Goal: Information Seeking & Learning: Find specific fact

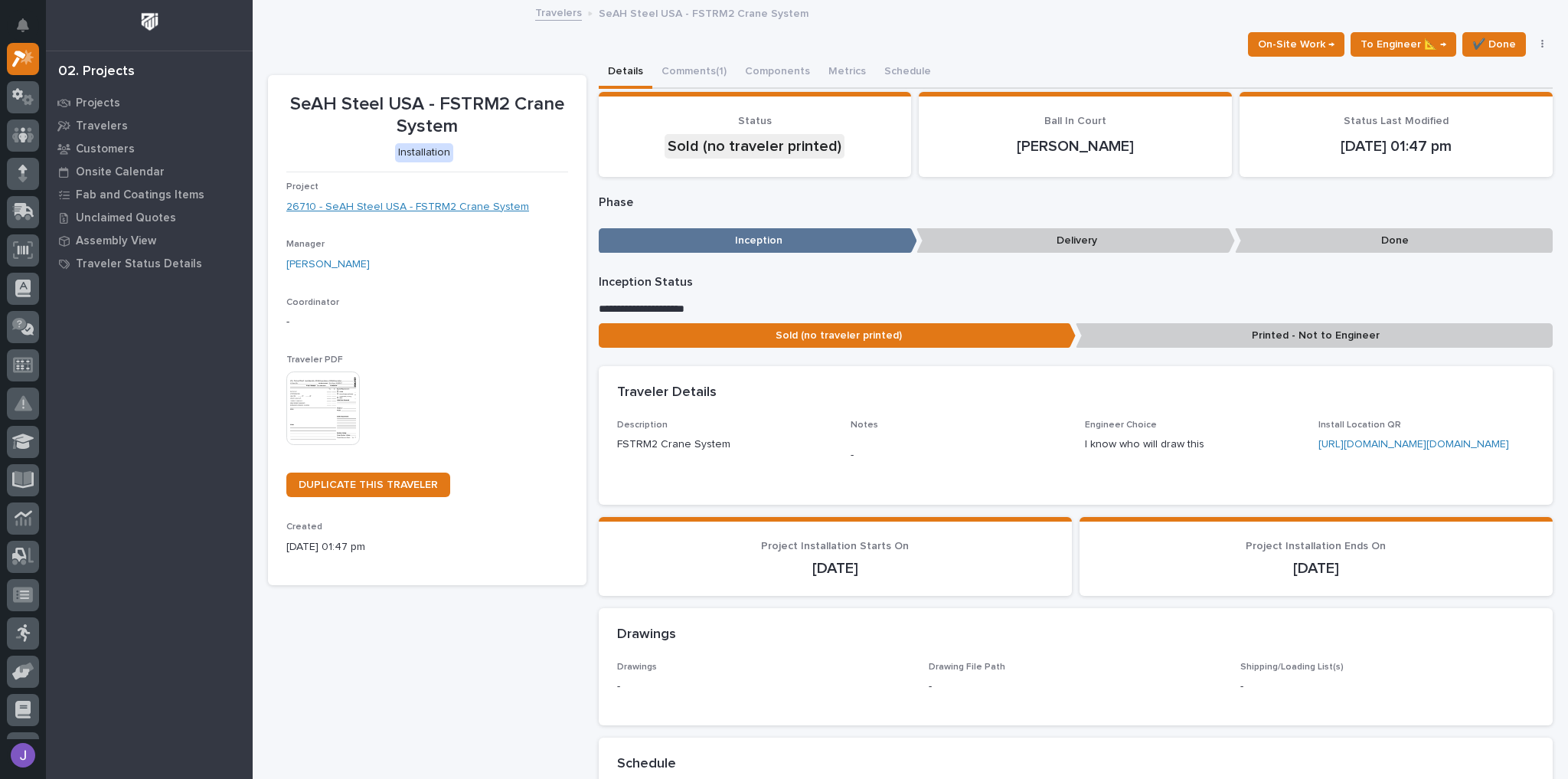
click at [454, 207] on link "26710 - SeAH Steel USA - FSTRM2 Crane System" at bounding box center [407, 207] width 242 height 16
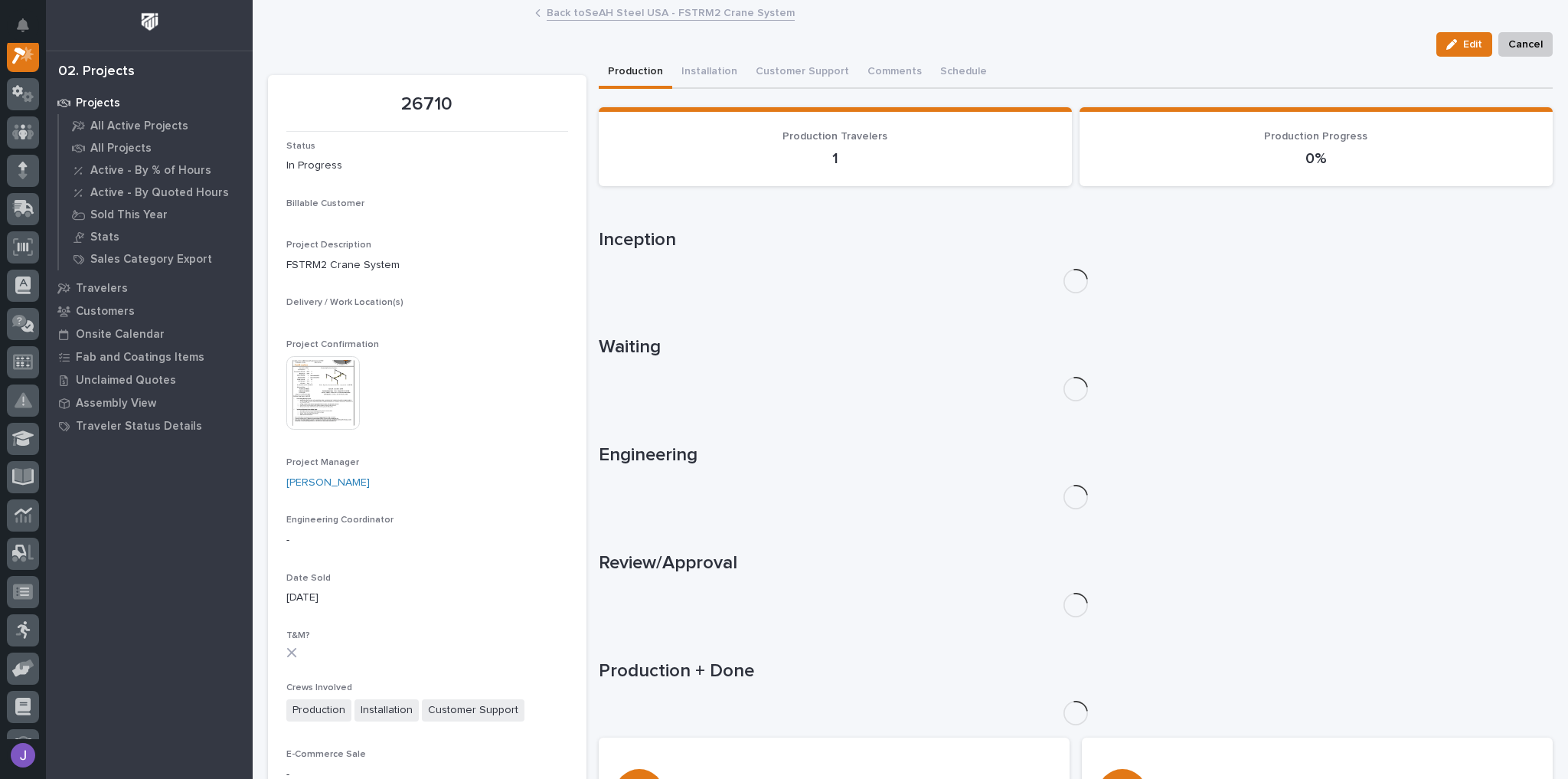
scroll to position [39, 0]
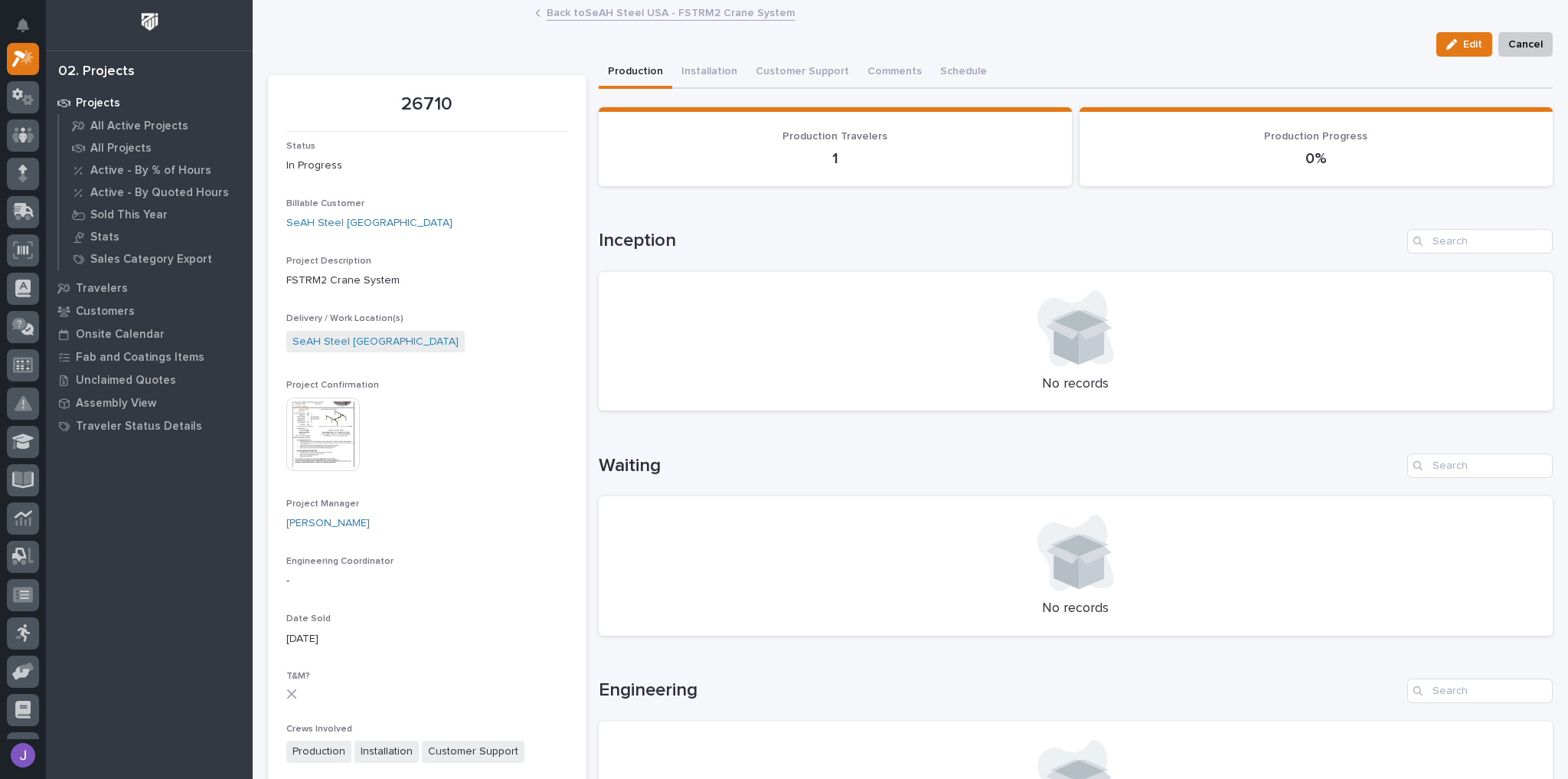
click at [338, 427] on img at bounding box center [323, 434] width 74 height 74
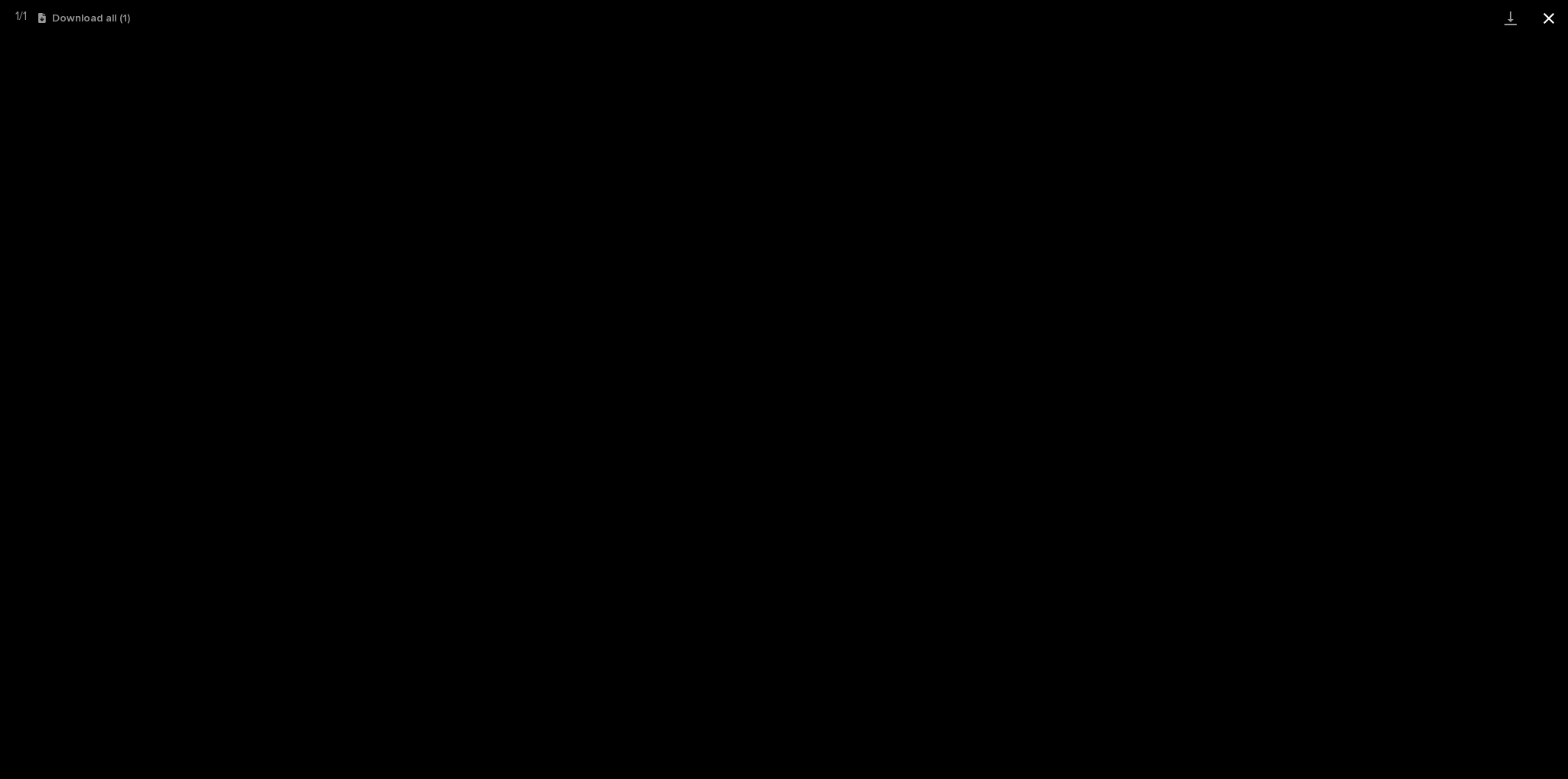
click at [1548, 18] on button "Close gallery" at bounding box center [1549, 18] width 39 height 36
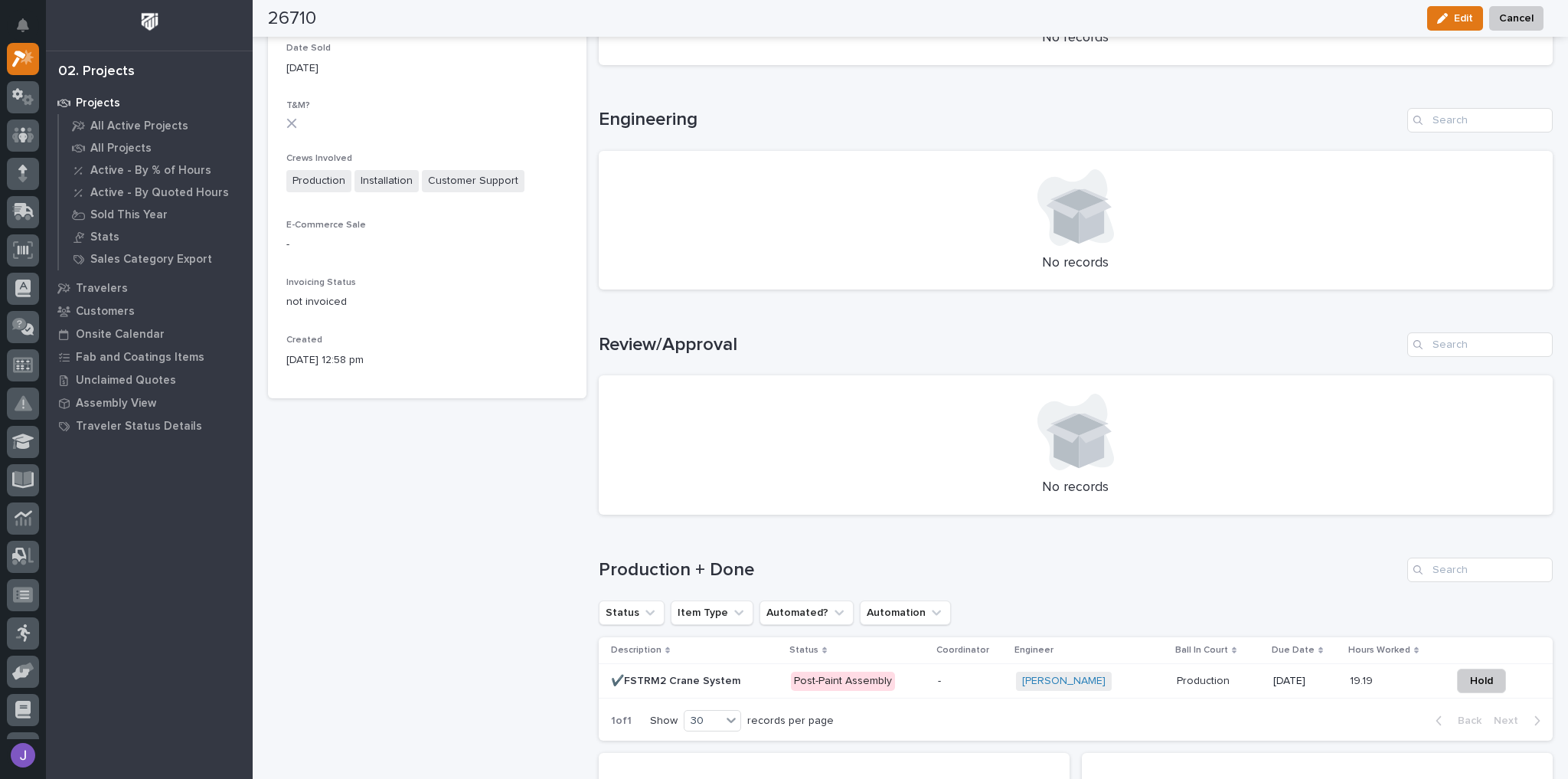
scroll to position [735, 0]
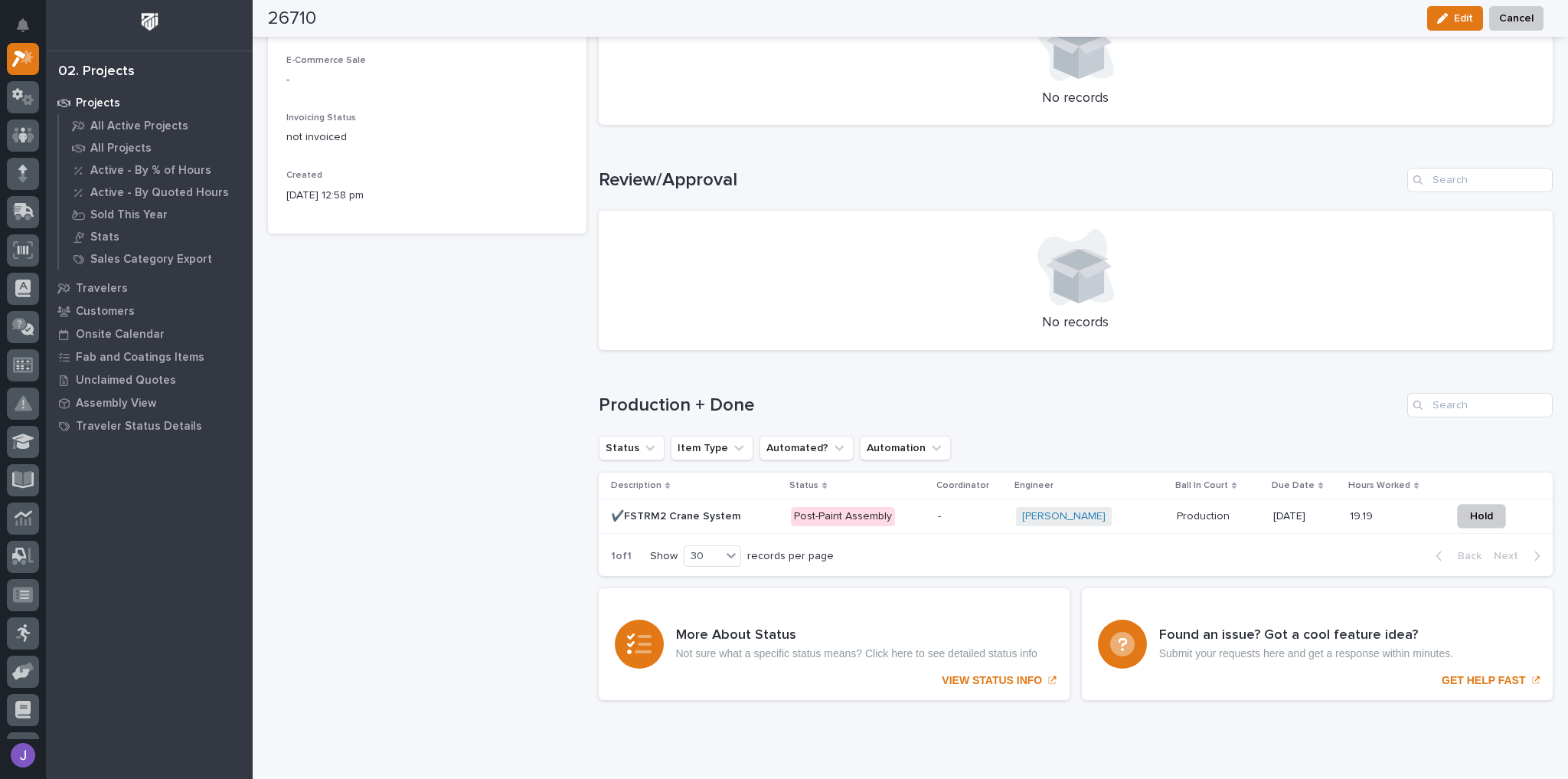
click at [752, 522] on div "✔️FSTRM2 Crane System ✔️FSTRM2 Crane System" at bounding box center [696, 516] width 169 height 25
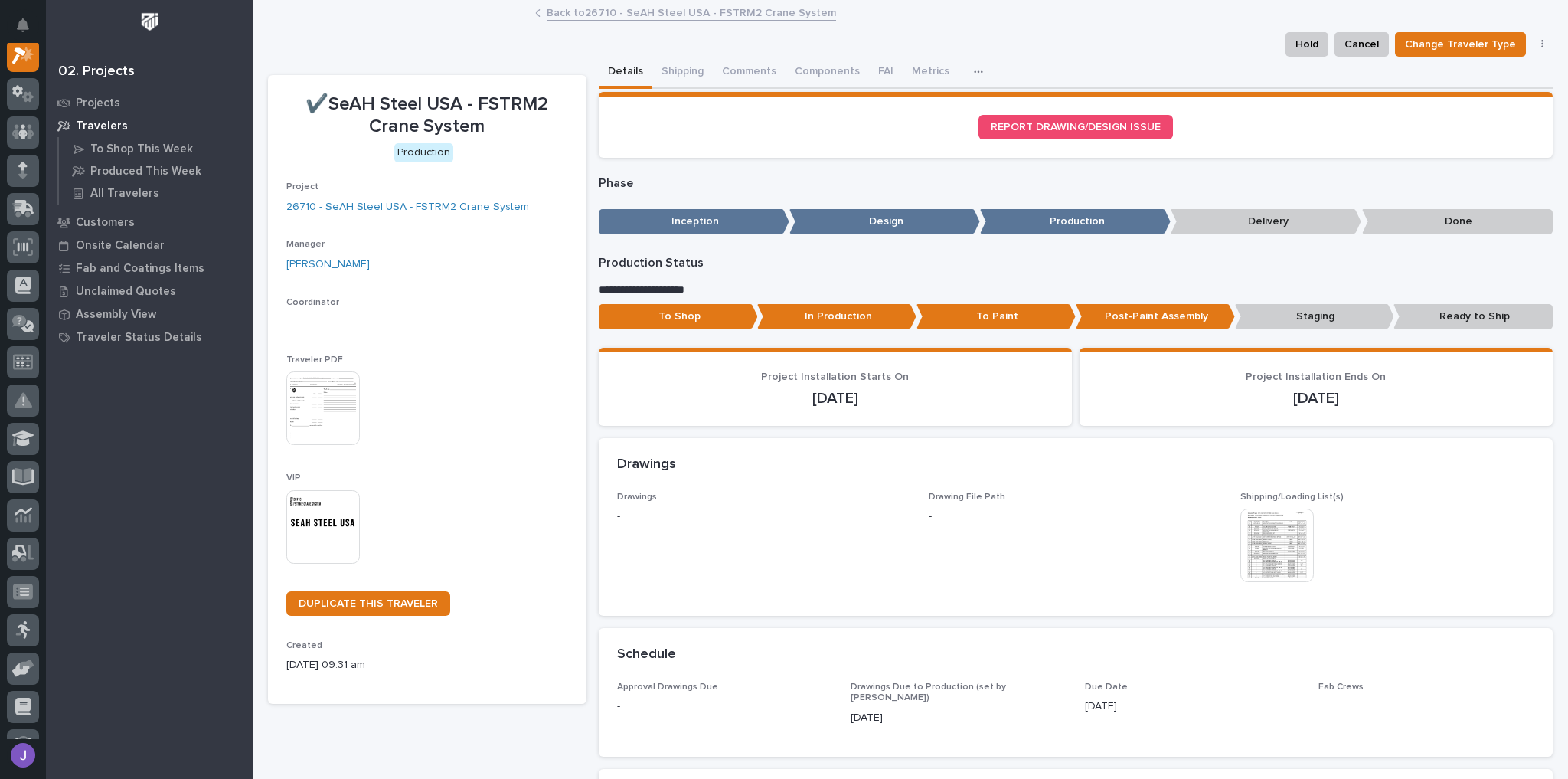
scroll to position [39, 0]
click at [675, 71] on button "Shipping" at bounding box center [682, 73] width 60 height 32
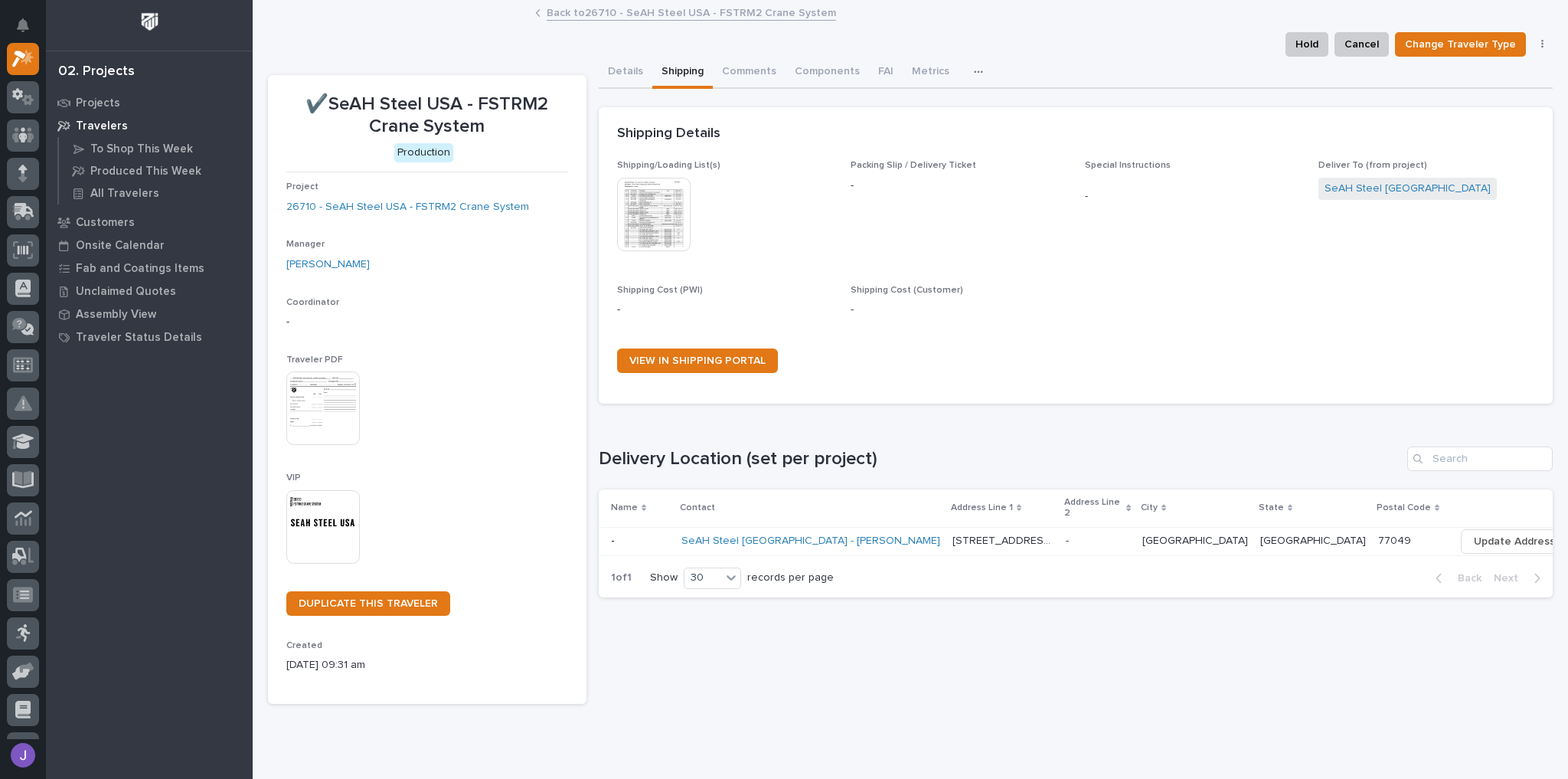
click at [637, 198] on img at bounding box center [654, 214] width 74 height 74
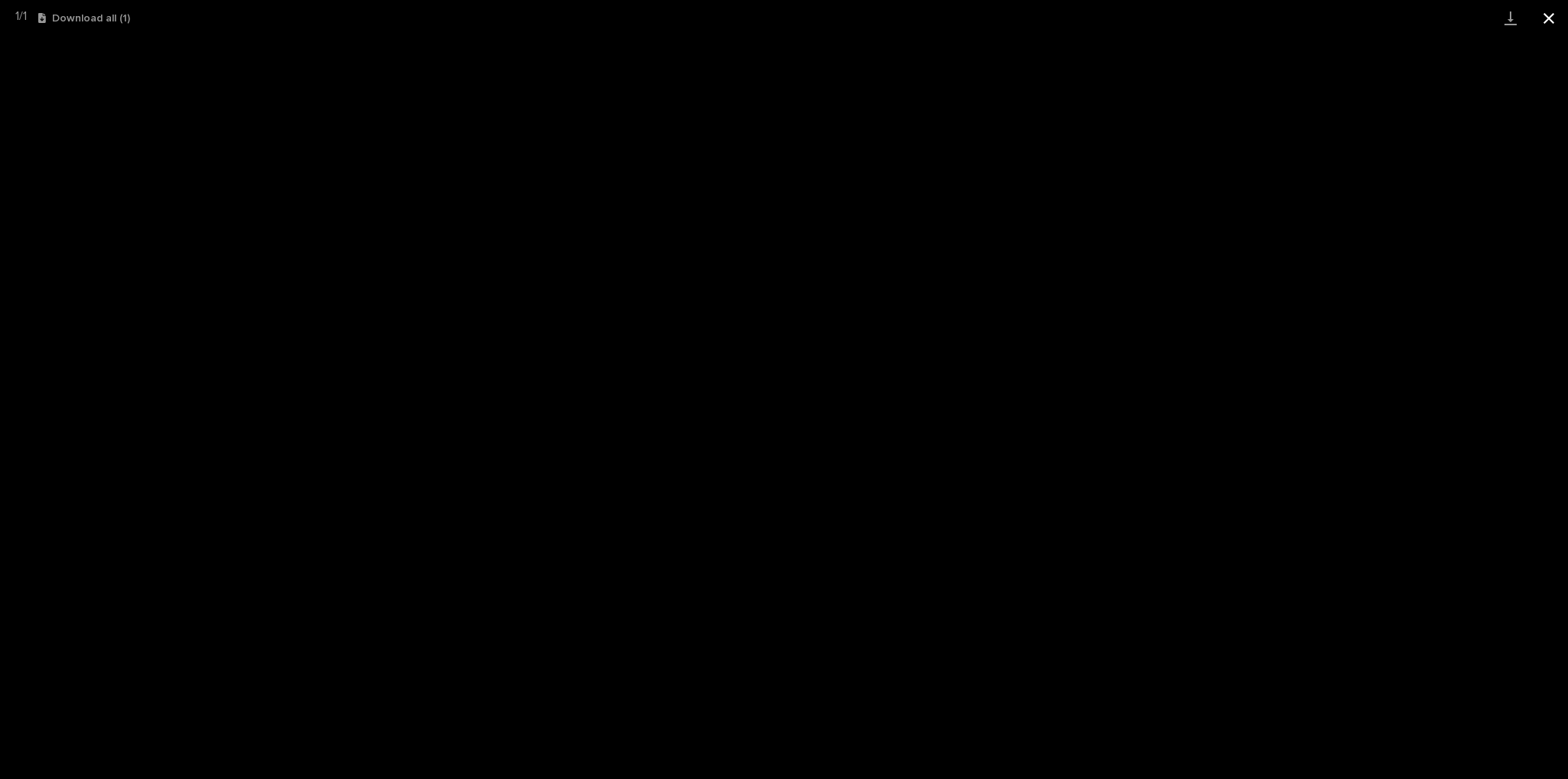
click at [1548, 17] on button "Close gallery" at bounding box center [1549, 18] width 39 height 36
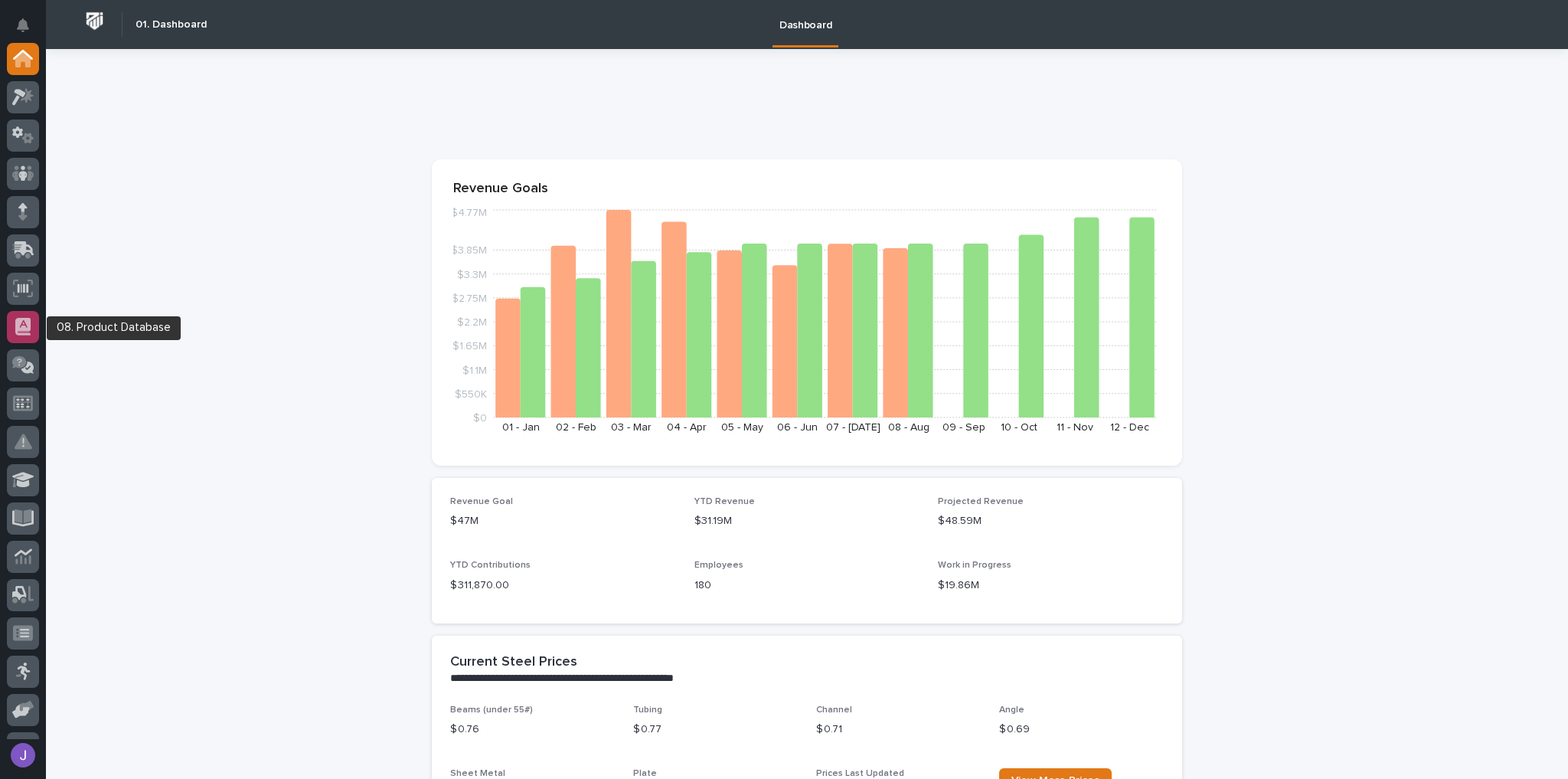
click at [22, 321] on icon at bounding box center [22, 327] width 15 height 18
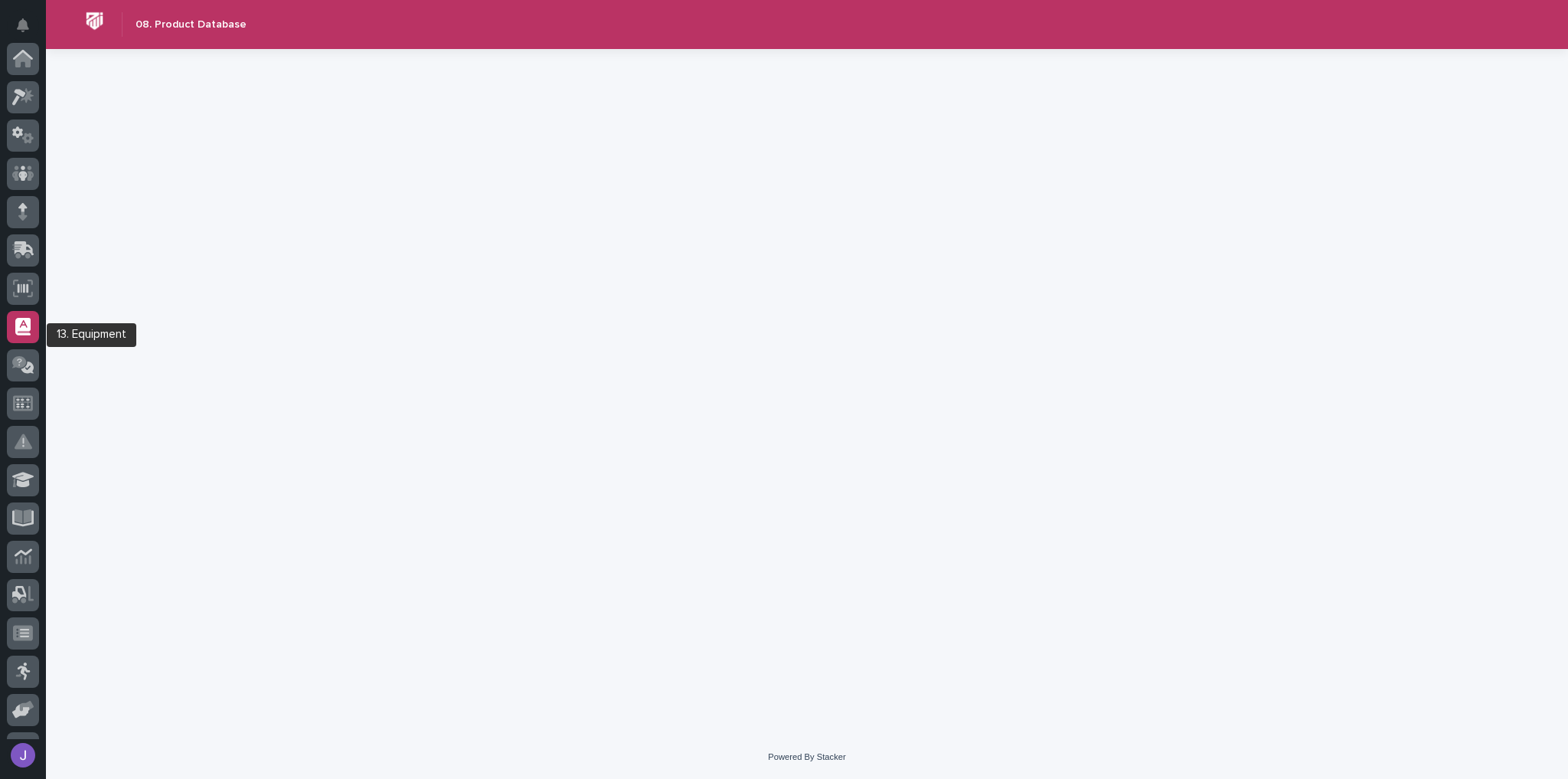
scroll to position [260, 0]
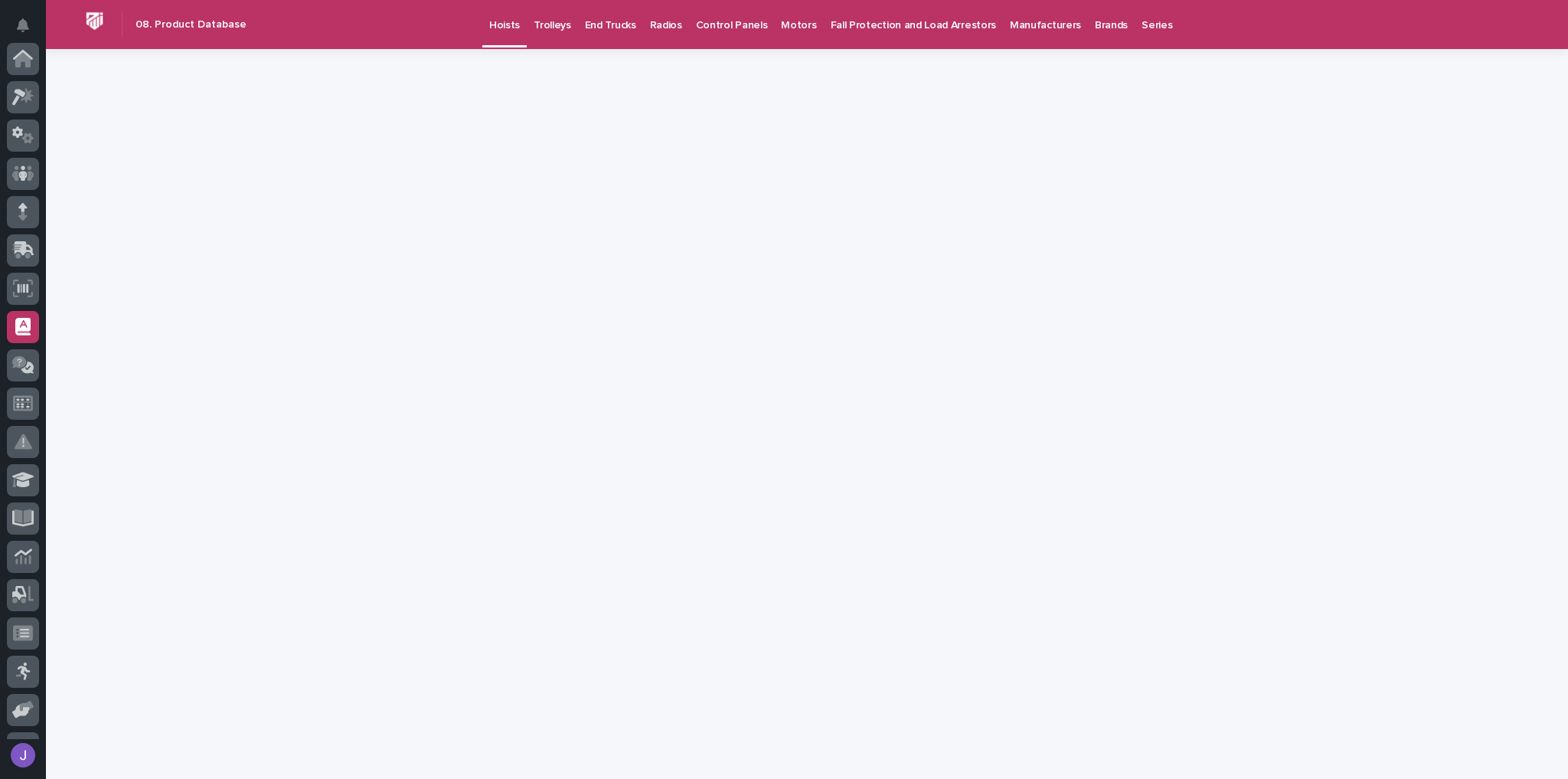
scroll to position [260, 0]
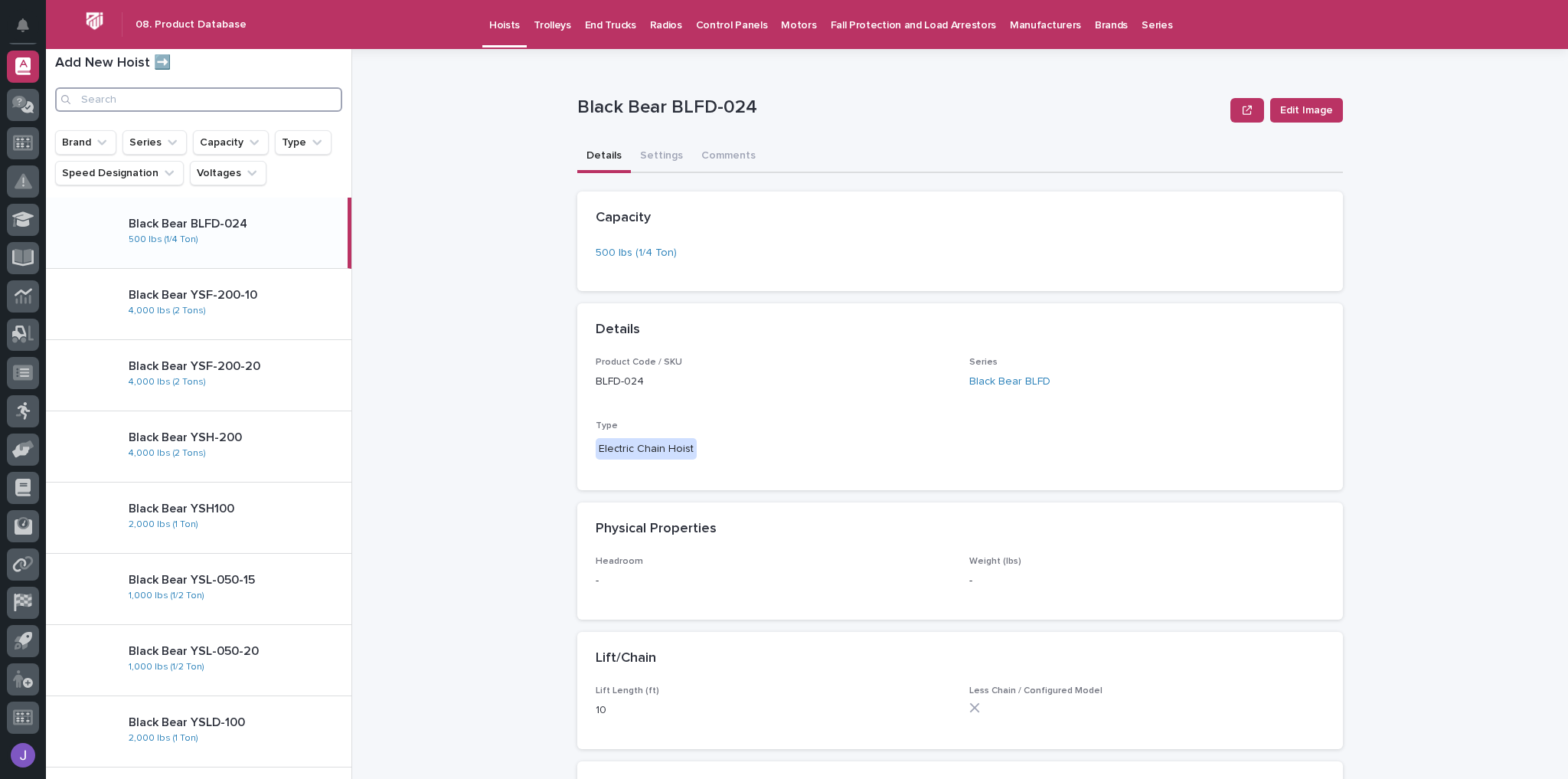
click at [120, 100] on input "Search" at bounding box center [198, 99] width 287 height 24
paste input "S T K 2 0 2 6 - 1 5"
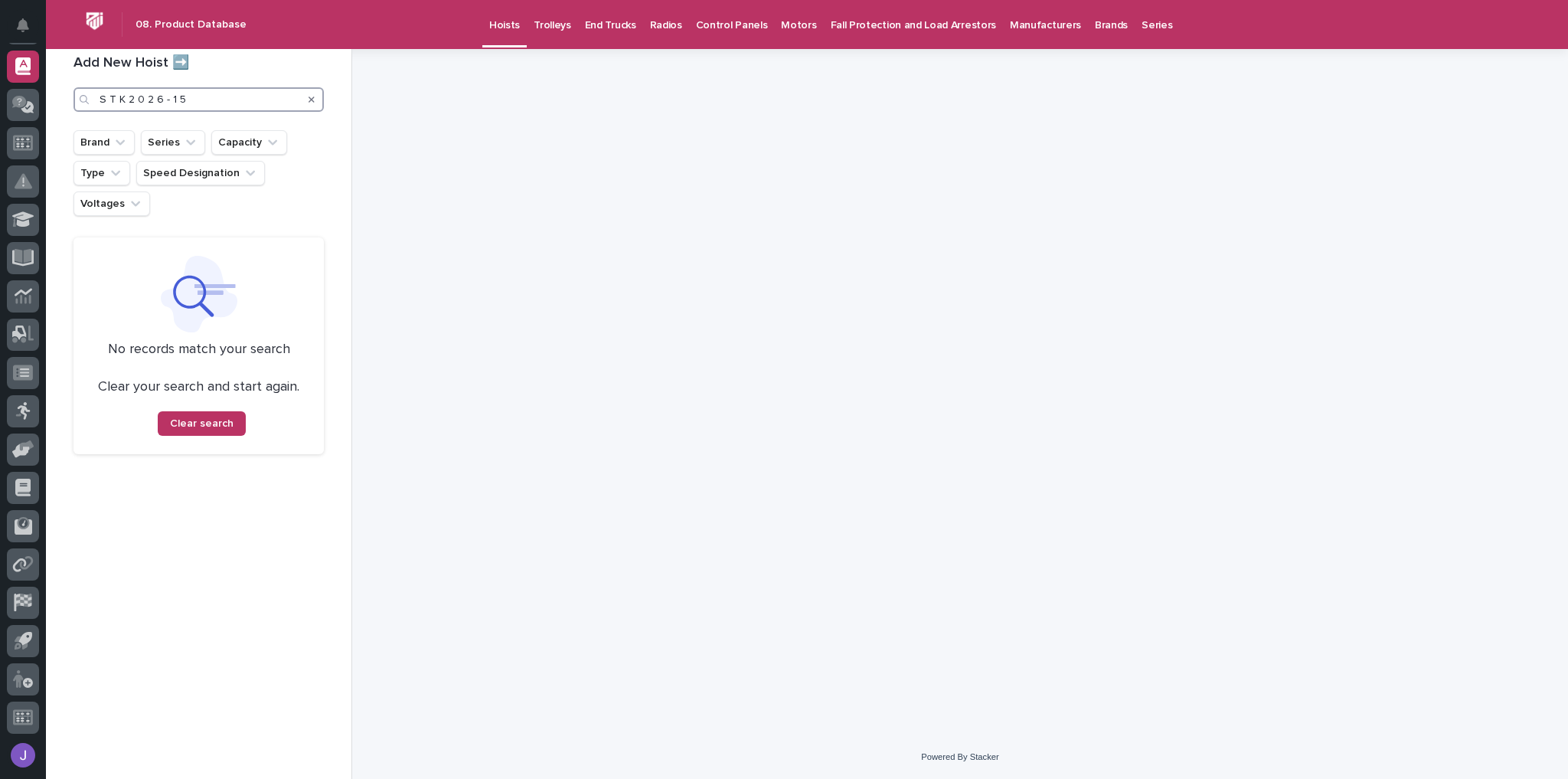
click at [169, 101] on input "S T K 2 0 2 6 - 1 5" at bounding box center [198, 99] width 250 height 24
click at [162, 100] on input "S T K 2 0 2 6 -1 5" at bounding box center [198, 99] width 250 height 24
click at [155, 101] on input "S T K 2 0 2 6-1 5" at bounding box center [198, 99] width 250 height 24
click at [145, 98] on input "S T K 2 0 26-1 5" at bounding box center [198, 99] width 250 height 24
click at [136, 98] on input "S T K 2 026-1 5" at bounding box center [198, 99] width 250 height 24
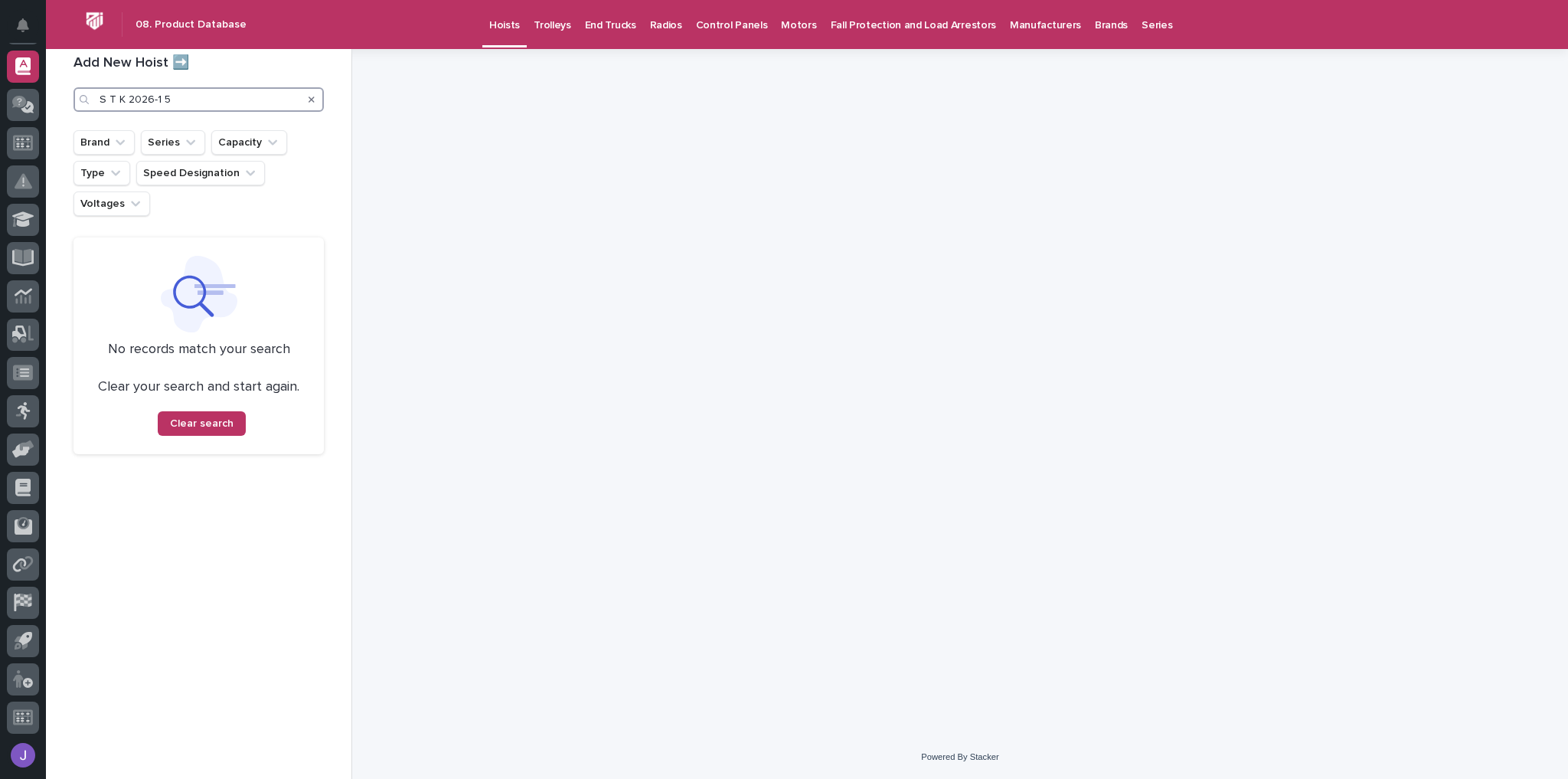
click at [128, 97] on input "S T K 2026-1 5" at bounding box center [198, 99] width 250 height 24
click at [118, 97] on input "S T K2026-1 5" at bounding box center [198, 99] width 250 height 24
click at [109, 98] on input "S TK2026-1 5" at bounding box center [198, 99] width 250 height 24
click at [166, 102] on input "STK2026-1 5" at bounding box center [198, 99] width 250 height 24
click at [152, 98] on input "STK2026-1 5" at bounding box center [198, 99] width 250 height 24
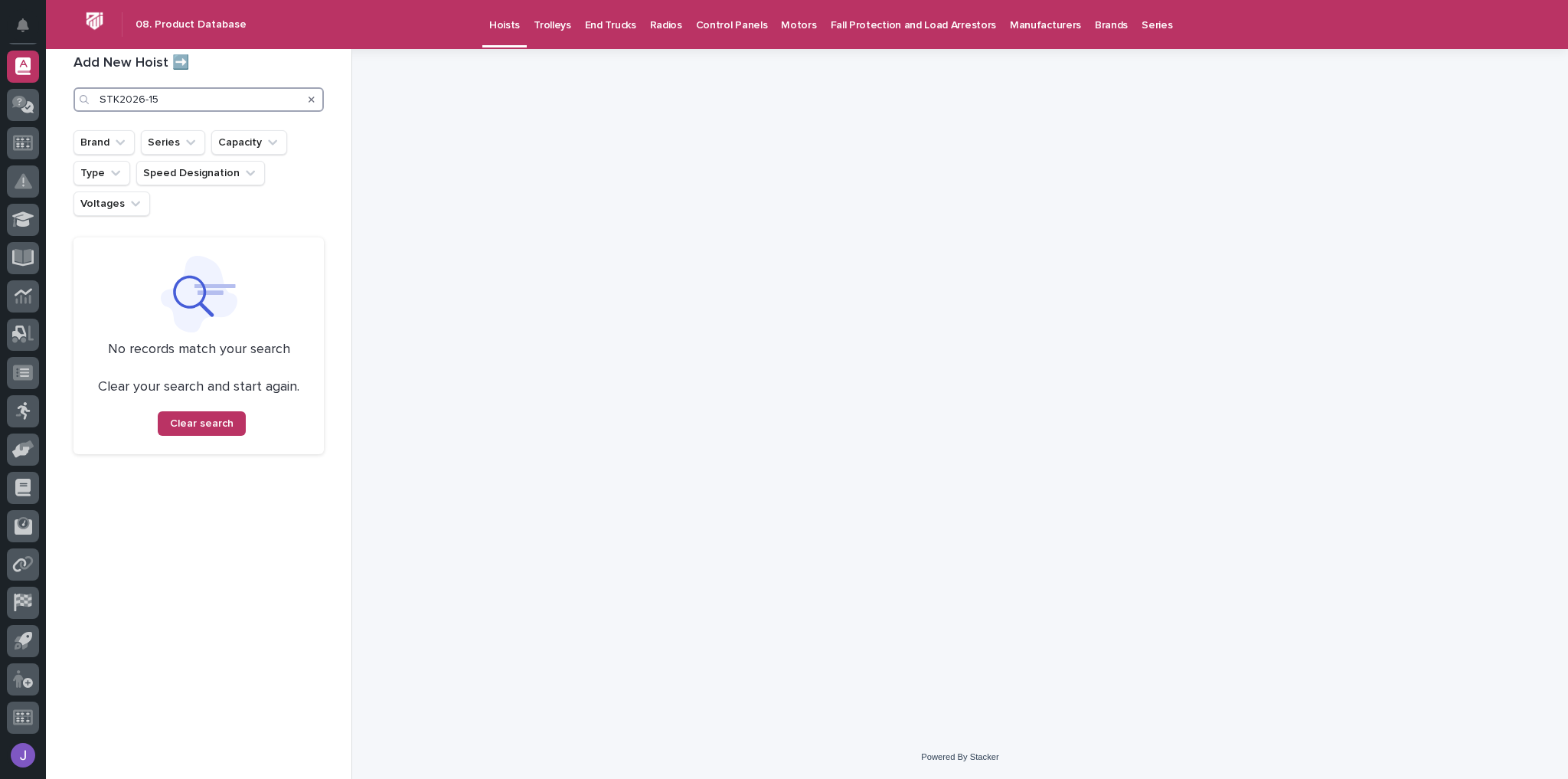
click at [189, 98] on input "STK2026-15" at bounding box center [198, 99] width 250 height 24
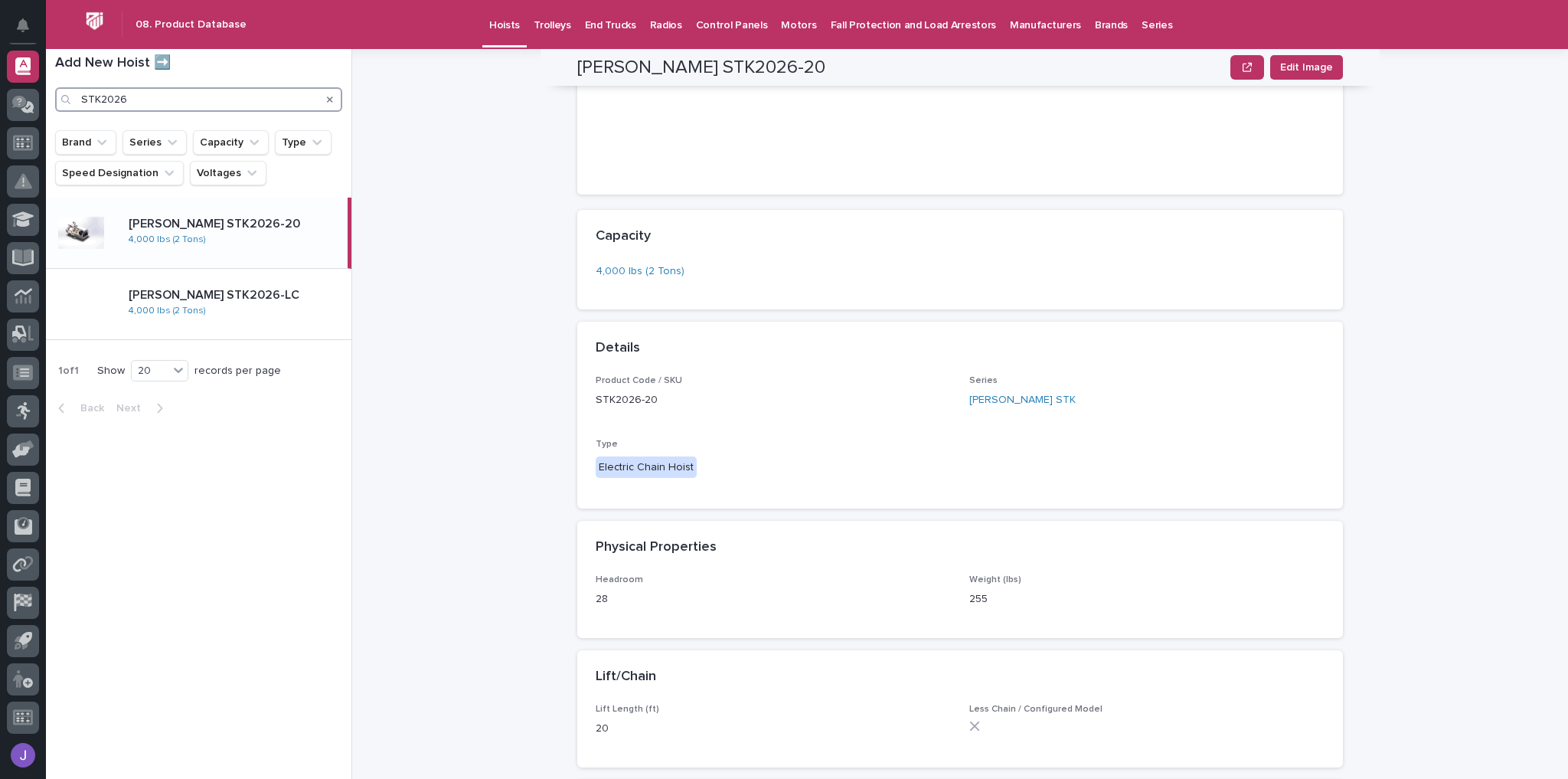
scroll to position [429, 0]
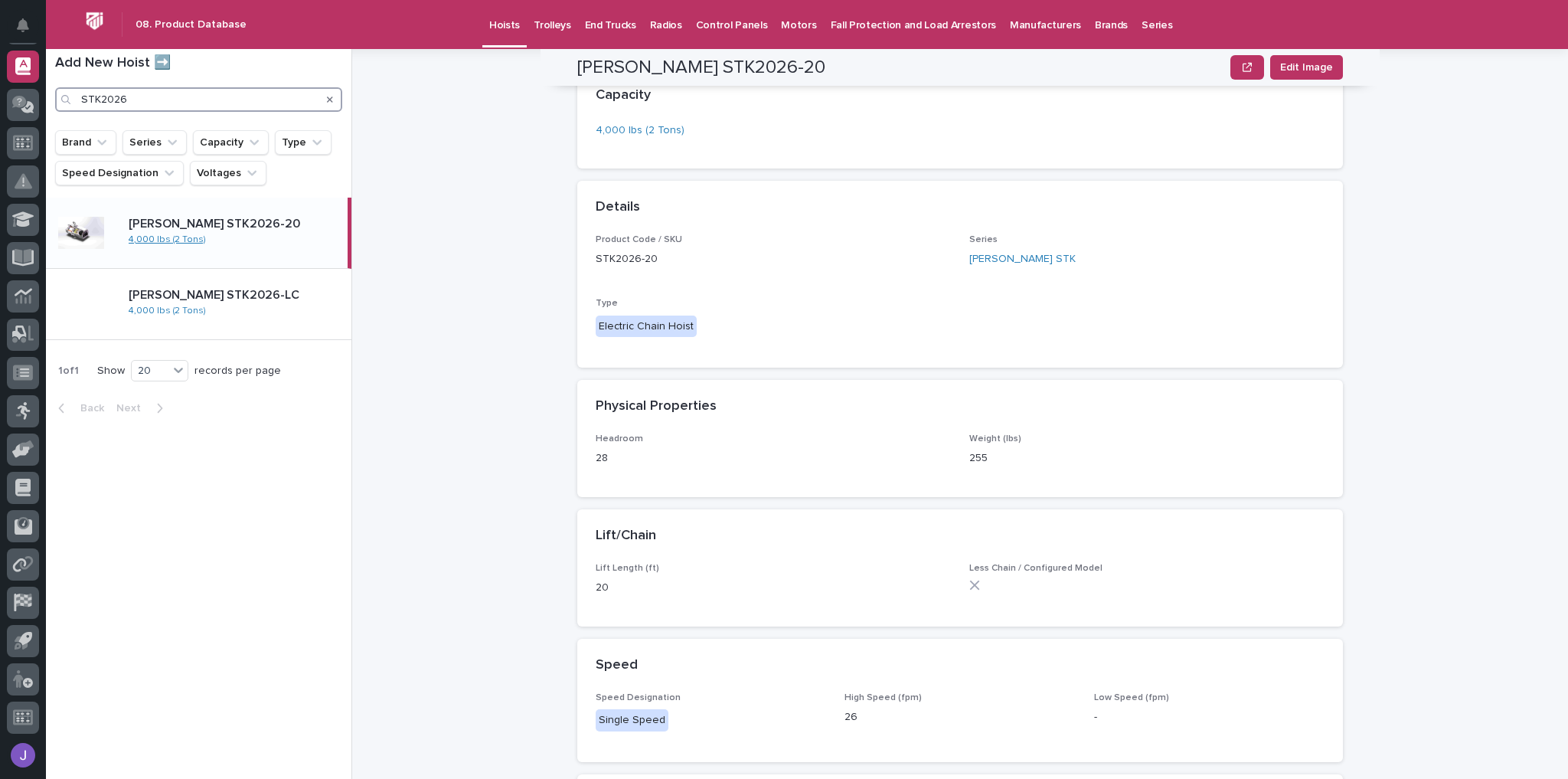
type input "STK2026"
click at [170, 240] on link "4,000 lbs (2 Tons)" at bounding box center [167, 240] width 77 height 11
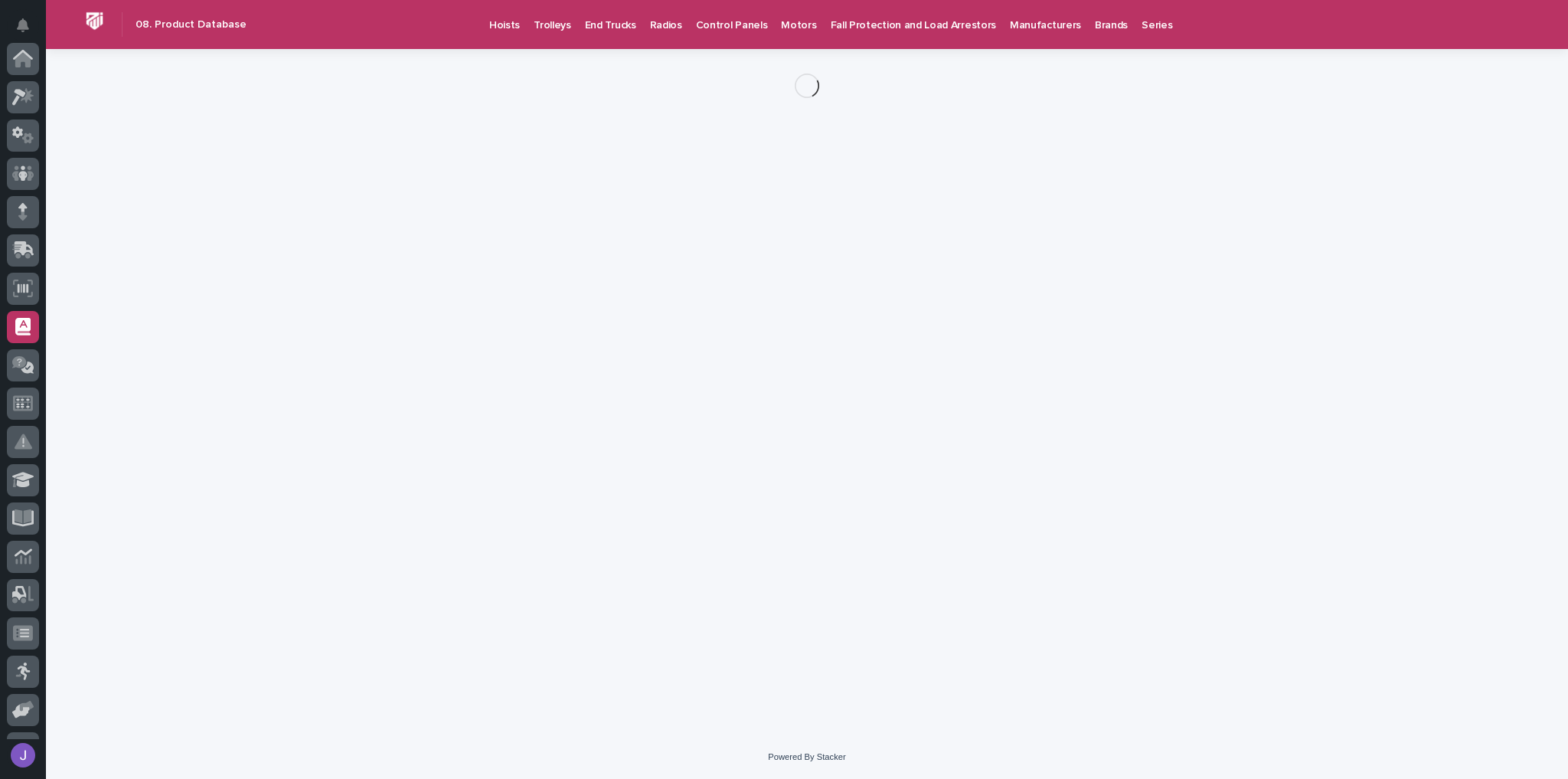
scroll to position [260, 0]
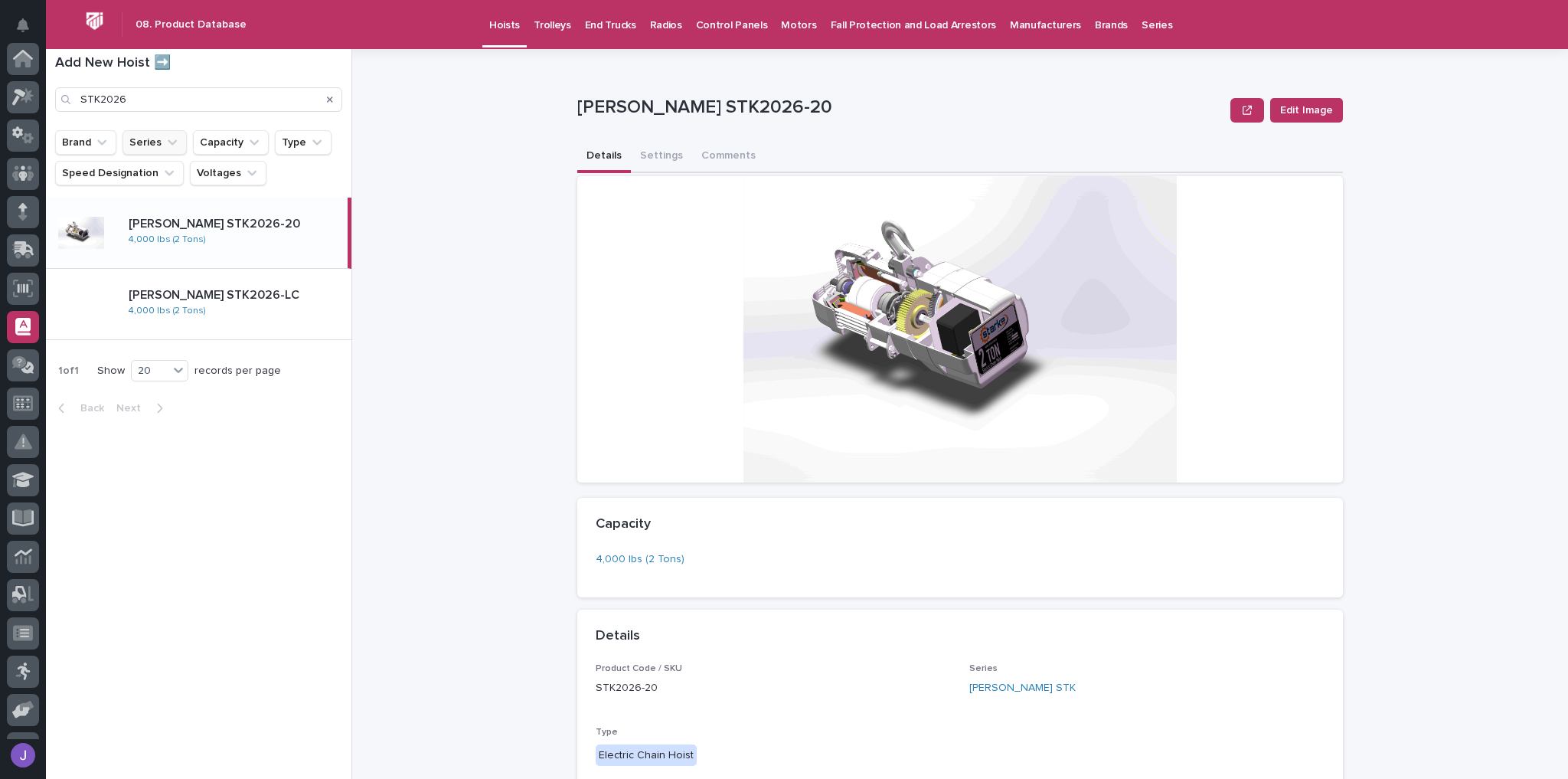
scroll to position [260, 0]
click at [212, 214] on div "[PERSON_NAME] STK2026-20" at bounding box center [234, 223] width 213 height 18
click at [241, 296] on p "[PERSON_NAME] STK2026-LC" at bounding box center [236, 295] width 216 height 14
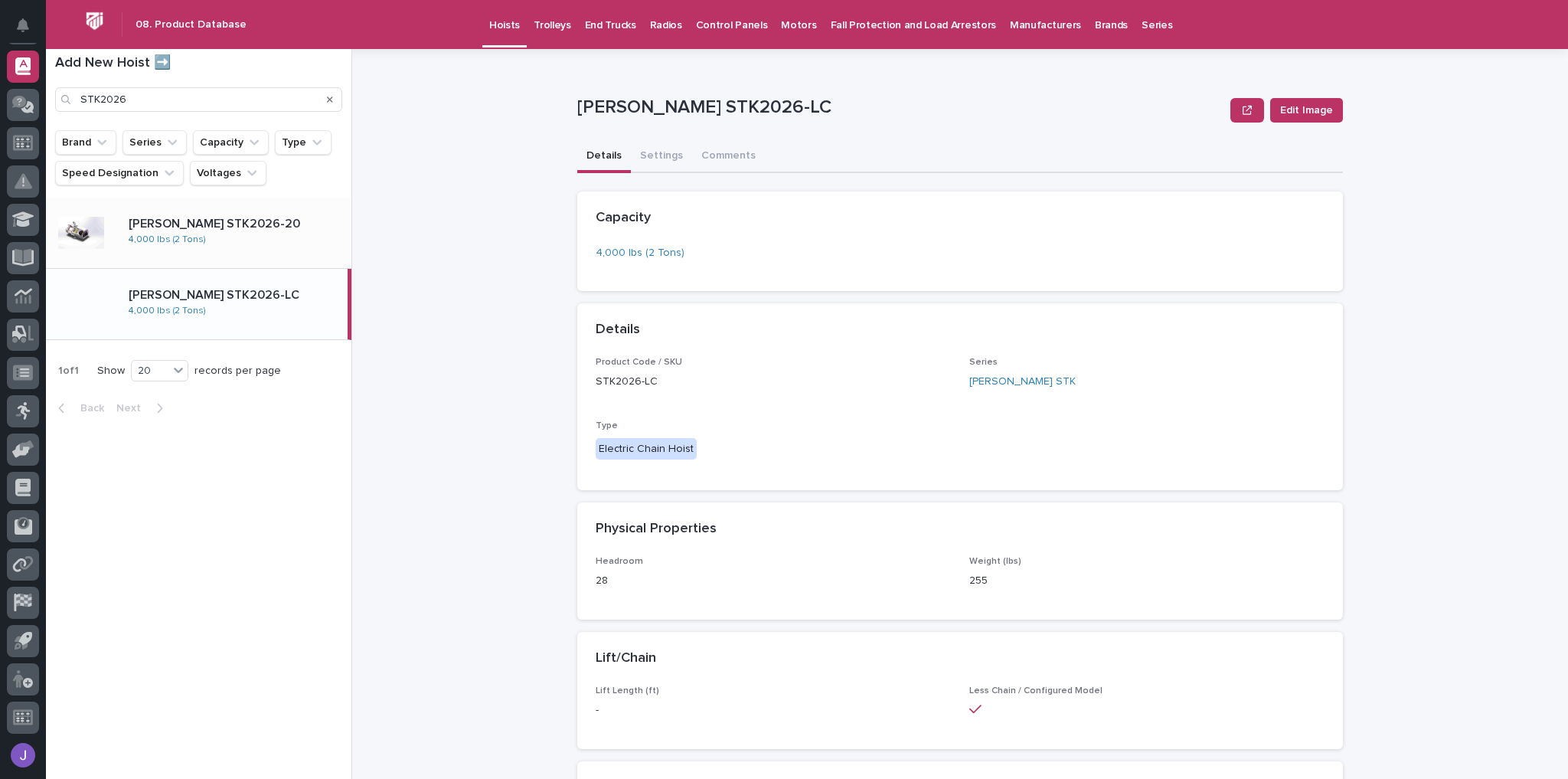
click at [254, 219] on p "[PERSON_NAME] STK2026-20" at bounding box center [236, 223] width 216 height 14
